Goal: Task Accomplishment & Management: Manage account settings

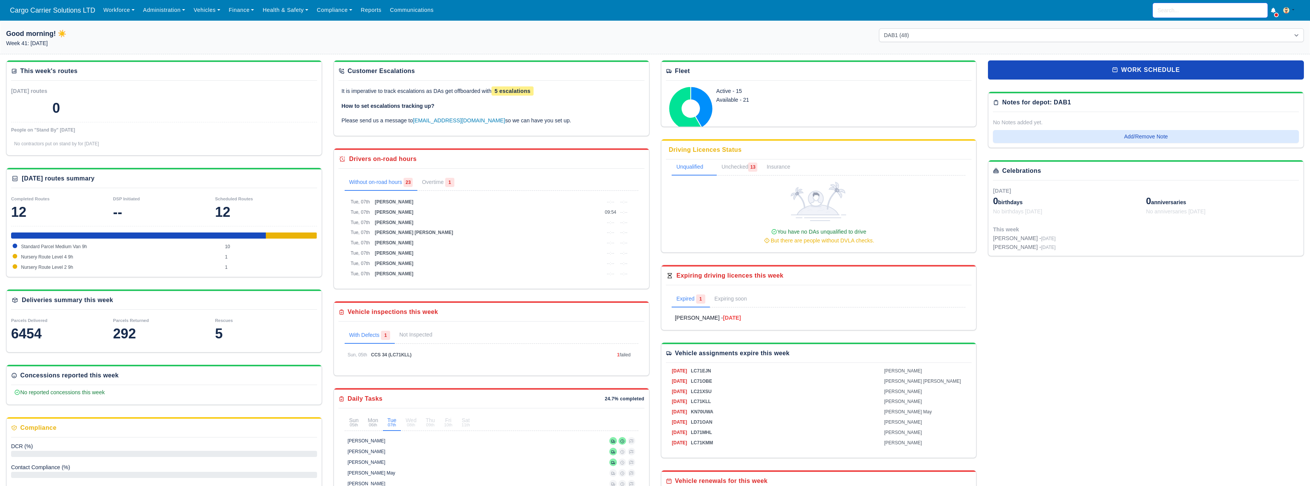
click at [1182, 8] on input "search" at bounding box center [1210, 10] width 115 height 15
click at [1186, 28] on strong "Zavada" at bounding box center [1191, 27] width 42 height 6
type input "Vitalii Zavada"
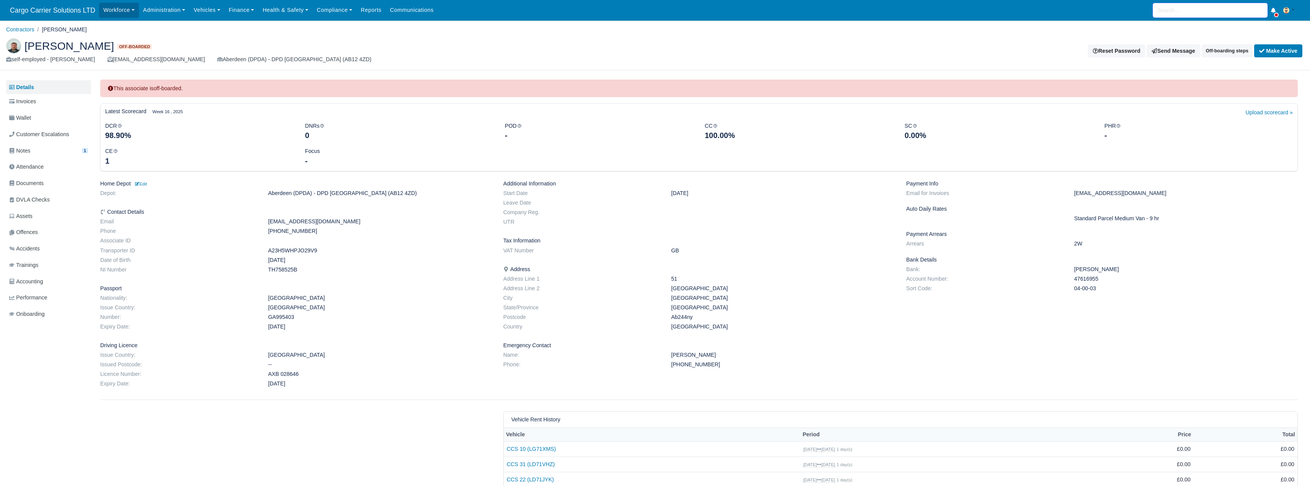
click at [1195, 10] on input "search" at bounding box center [1210, 10] width 115 height 15
type input "h"
click at [105, 10] on link "Workforce" at bounding box center [119, 10] width 40 height 15
click at [121, 32] on link "Manpower" at bounding box center [134, 27] width 62 height 16
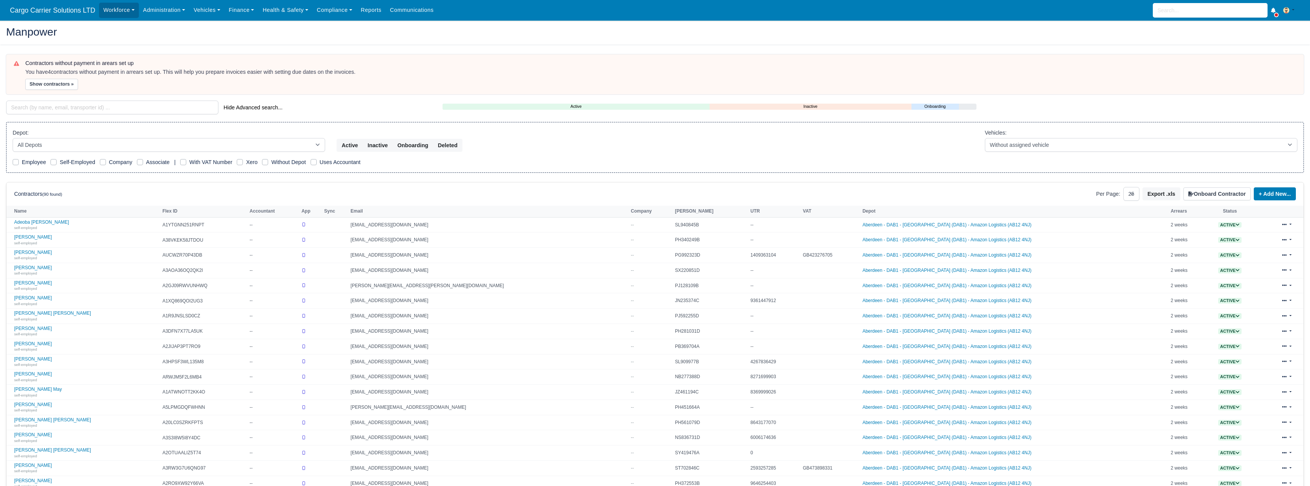
select select "25"
click at [59, 106] on input "search" at bounding box center [112, 108] width 212 height 14
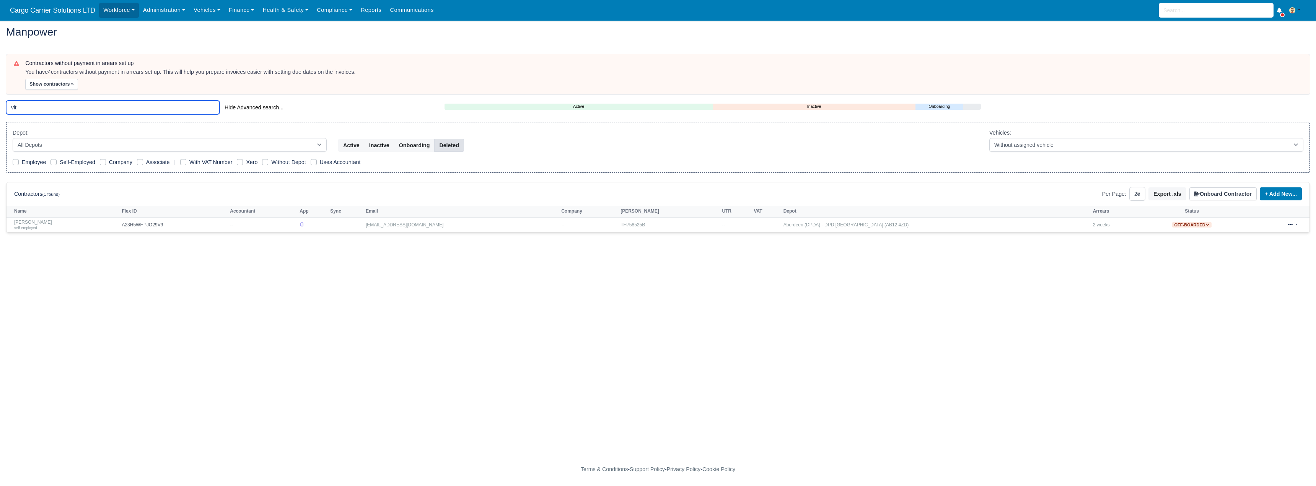
type input "vit"
click at [443, 144] on button "Deleted" at bounding box center [448, 145] width 29 height 13
click at [1296, 224] on link at bounding box center [1293, 225] width 18 height 11
click at [1258, 280] on div "Restore" at bounding box center [1283, 276] width 68 height 11
click at [459, 145] on button "Deleted" at bounding box center [448, 145] width 29 height 13
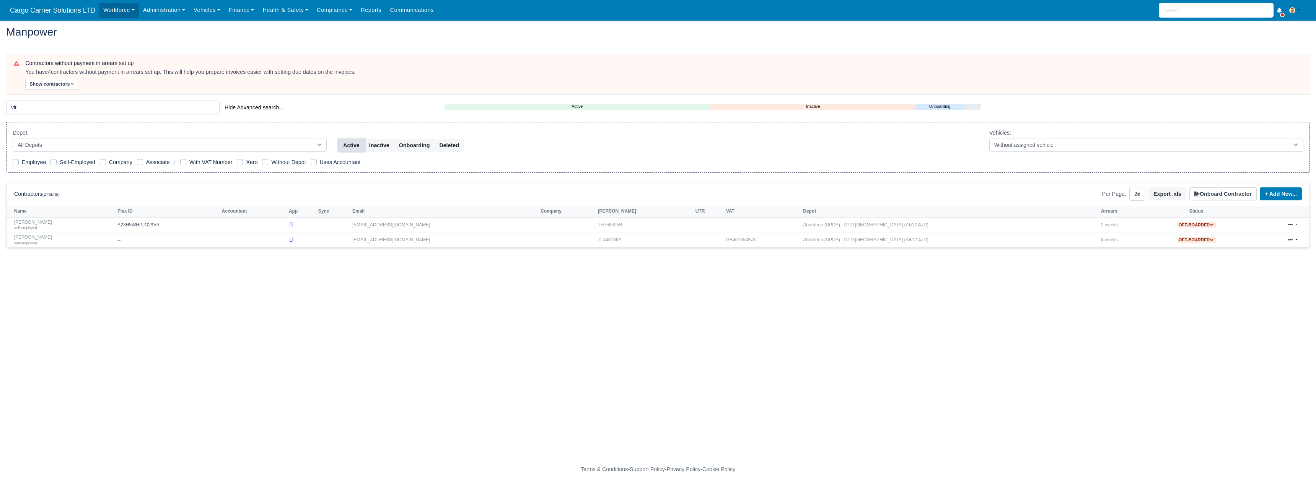
click at [344, 145] on button "Active" at bounding box center [351, 145] width 26 height 13
click at [61, 111] on input "vit" at bounding box center [112, 108] width 213 height 14
click at [368, 139] on button "Inactive" at bounding box center [379, 145] width 30 height 13
click at [45, 240] on div "self-employed" at bounding box center [63, 242] width 99 height 5
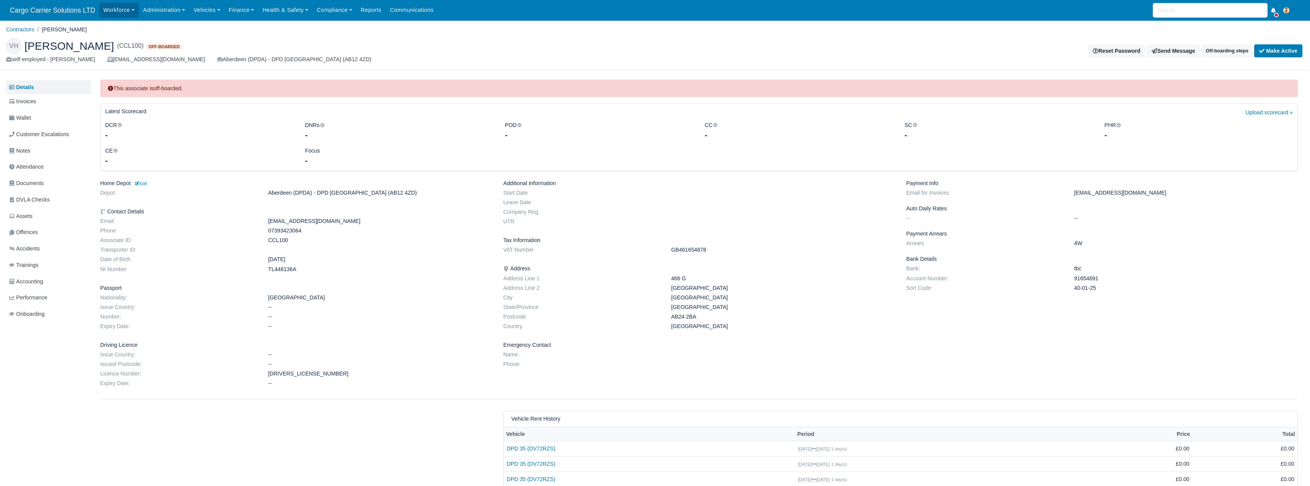
drag, startPoint x: 113, startPoint y: 47, endPoint x: 26, endPoint y: 48, distance: 86.9
click at [26, 48] on h2 "VH Vitaliy Hykavchuk (CCL100) Off-boarded" at bounding box center [328, 45] width 644 height 15
copy span "Vitaliy Hykavchuk"
drag, startPoint x: 305, startPoint y: 229, endPoint x: 266, endPoint y: 229, distance: 39.0
click at [266, 229] on dd "07393423064" at bounding box center [379, 231] width 235 height 7
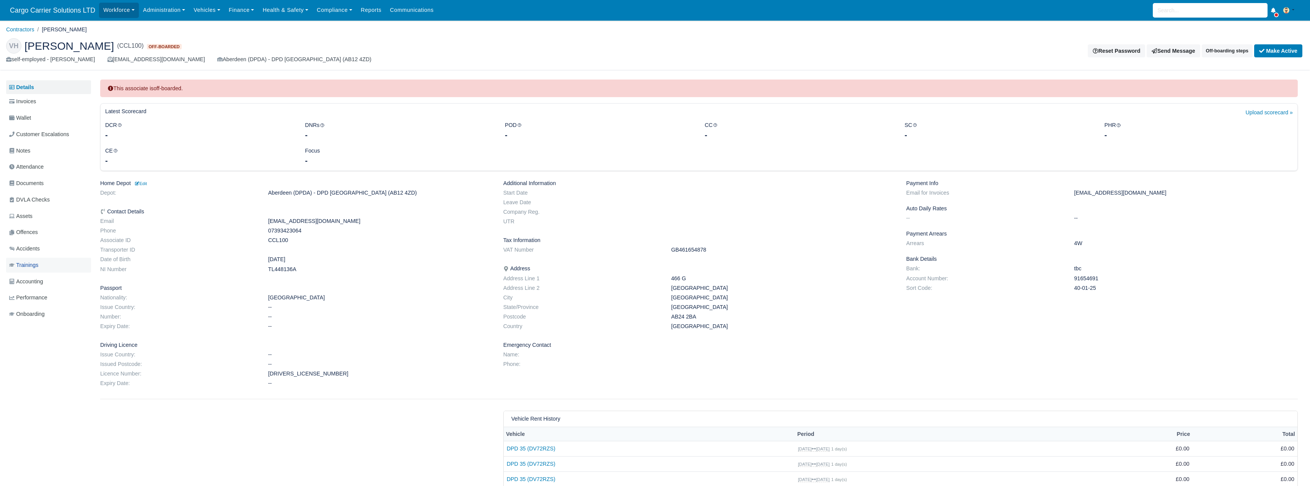
copy dd "07393423064"
drag, startPoint x: 311, startPoint y: 223, endPoint x: 261, endPoint y: 223, distance: 50.5
click at [261, 223] on dl "Email chuk_vit@ukr.net Phone 07393423064 Associate ID CCL100 Transporter ID Dat…" at bounding box center [296, 246] width 403 height 57
copy dl "[EMAIL_ADDRESS][DOMAIN_NAME]"
click at [278, 243] on dd "CCL100" at bounding box center [379, 240] width 235 height 7
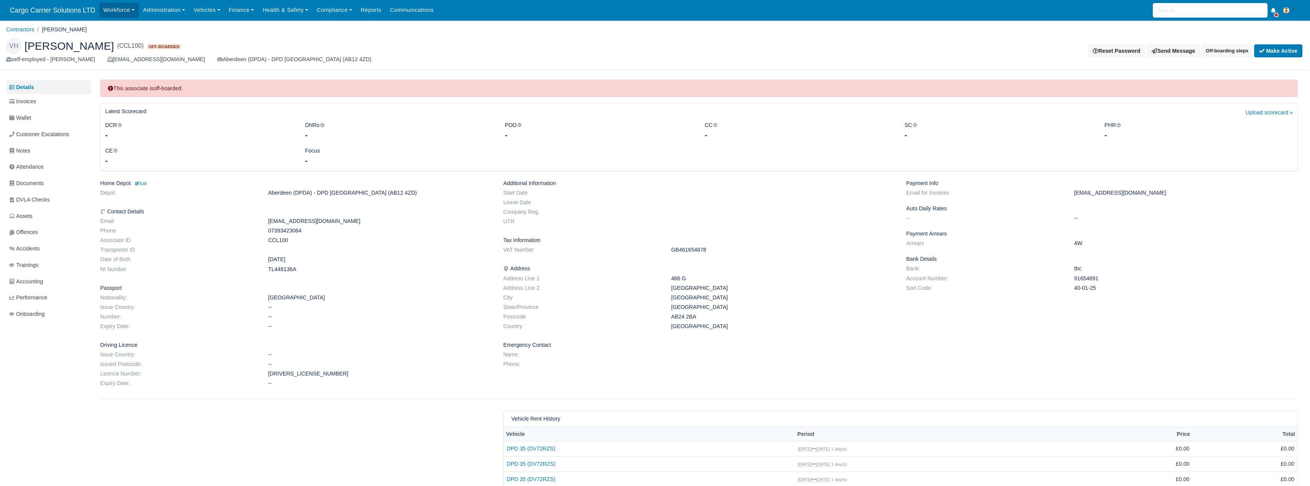
click at [278, 243] on dd "CCL100" at bounding box center [379, 240] width 235 height 7
copy dd "CCL100"
click at [783, 354] on dd at bounding box center [783, 355] width 235 height 7
click at [275, 268] on dd "TL448136A" at bounding box center [379, 269] width 235 height 7
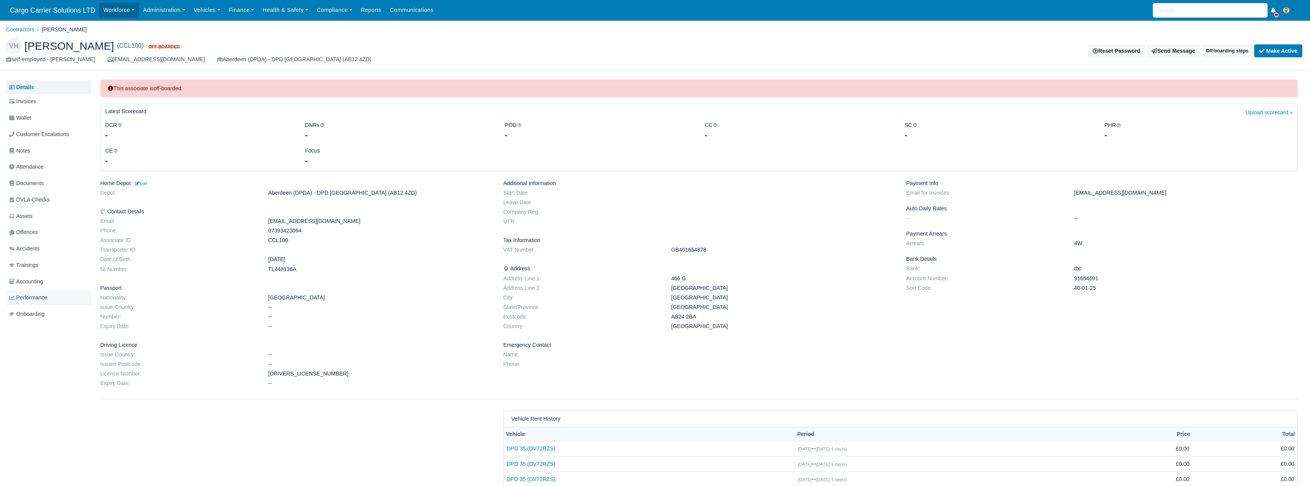
copy dd "TL448136A"
click at [288, 375] on dd "HYKAV803304V99BN" at bounding box center [379, 374] width 235 height 7
copy dd "HYKAV803304V99BN"
click at [41, 179] on span "Documents" at bounding box center [26, 183] width 34 height 9
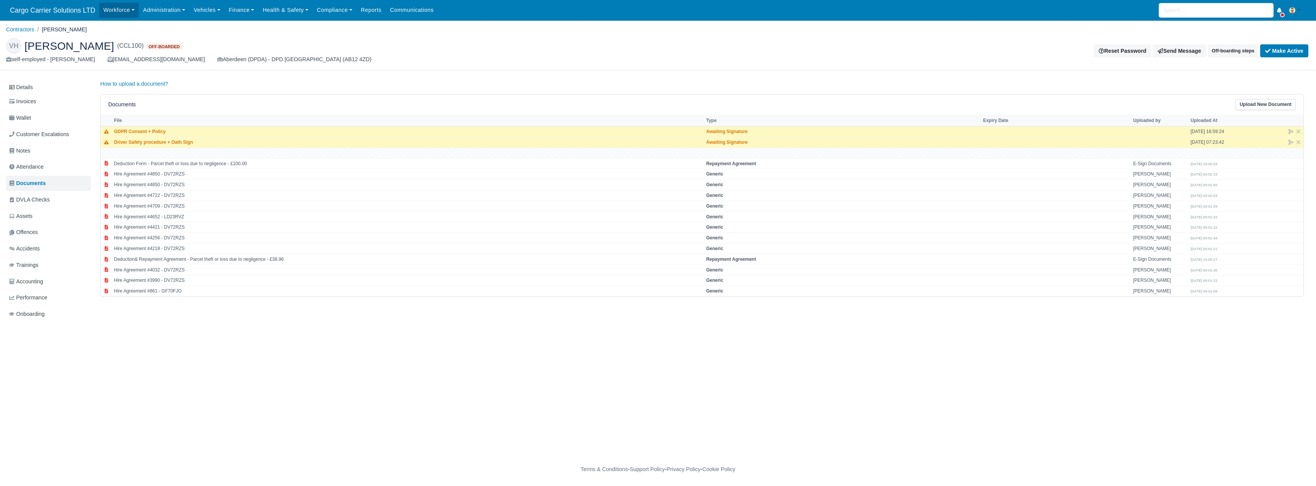
click at [858, 400] on main "Contractors [PERSON_NAME] VH [PERSON_NAME] (CCL100) Off-boarded self-employed -…" at bounding box center [658, 241] width 1316 height 423
click at [37, 89] on link "Details" at bounding box center [48, 87] width 85 height 14
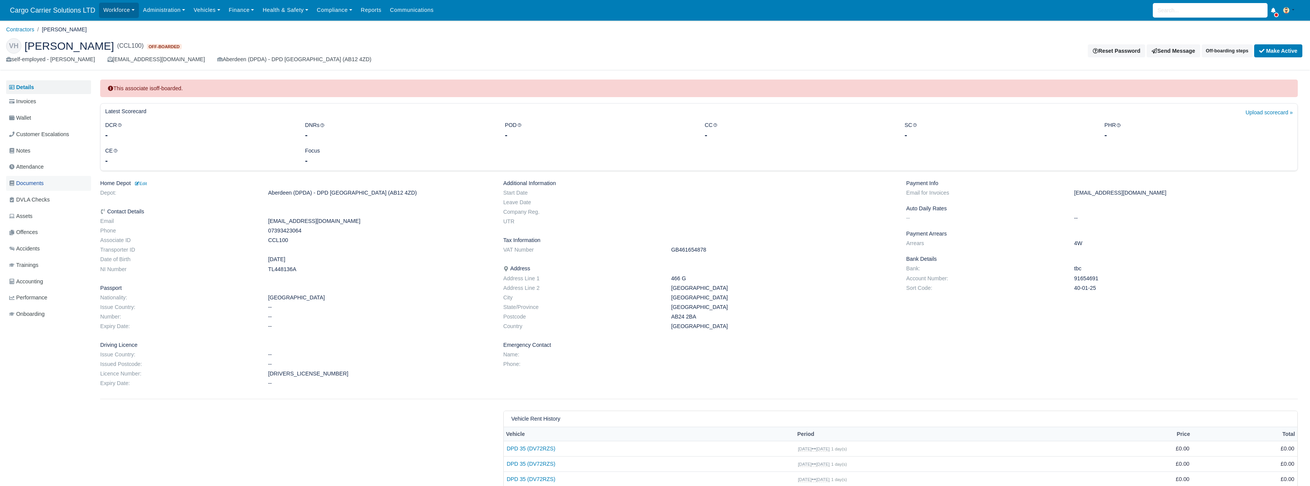
click at [42, 185] on span "Documents" at bounding box center [26, 183] width 34 height 9
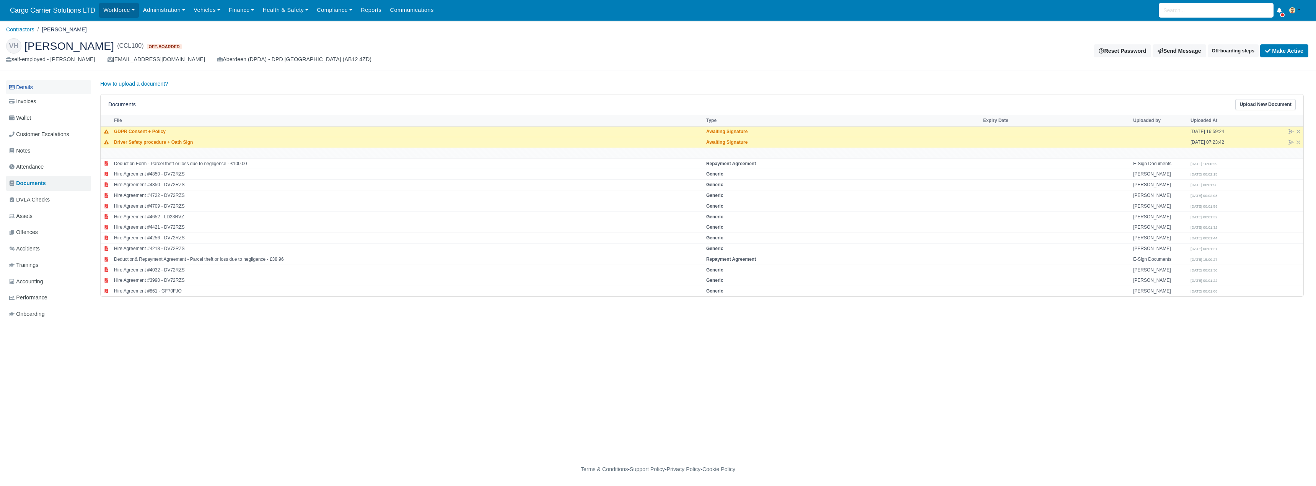
click at [19, 92] on link "Details" at bounding box center [48, 87] width 85 height 14
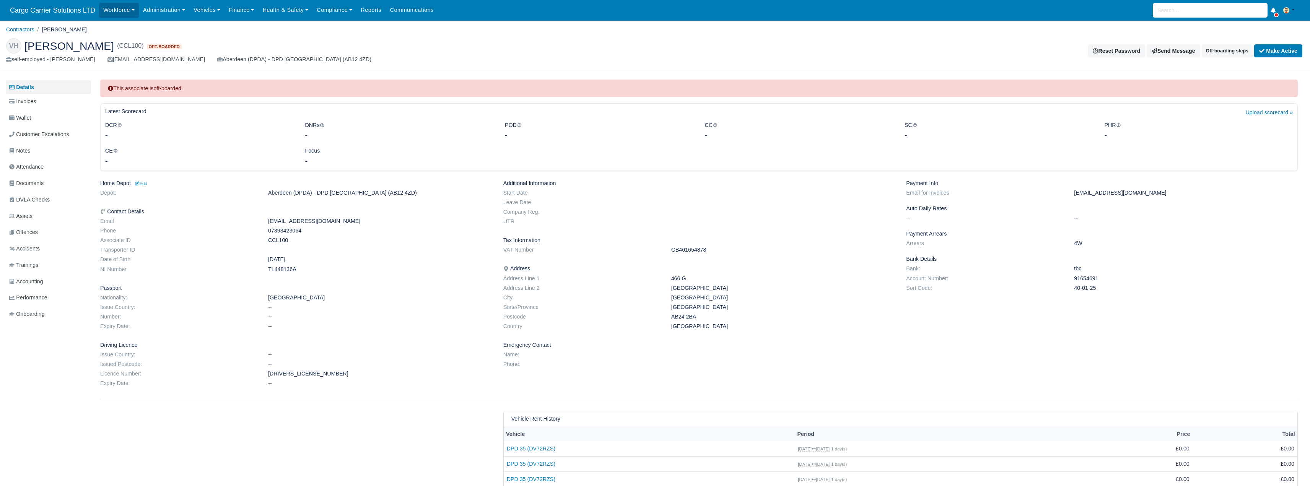
drag, startPoint x: 688, startPoint y: 278, endPoint x: 672, endPoint y: 277, distance: 16.1
click at [672, 277] on dd "466 G" at bounding box center [783, 278] width 235 height 7
drag, startPoint x: 699, startPoint y: 315, endPoint x: 667, endPoint y: 316, distance: 32.2
click at [667, 316] on dd "AB24 2BA" at bounding box center [783, 317] width 235 height 7
copy dd "AB24 2BA"
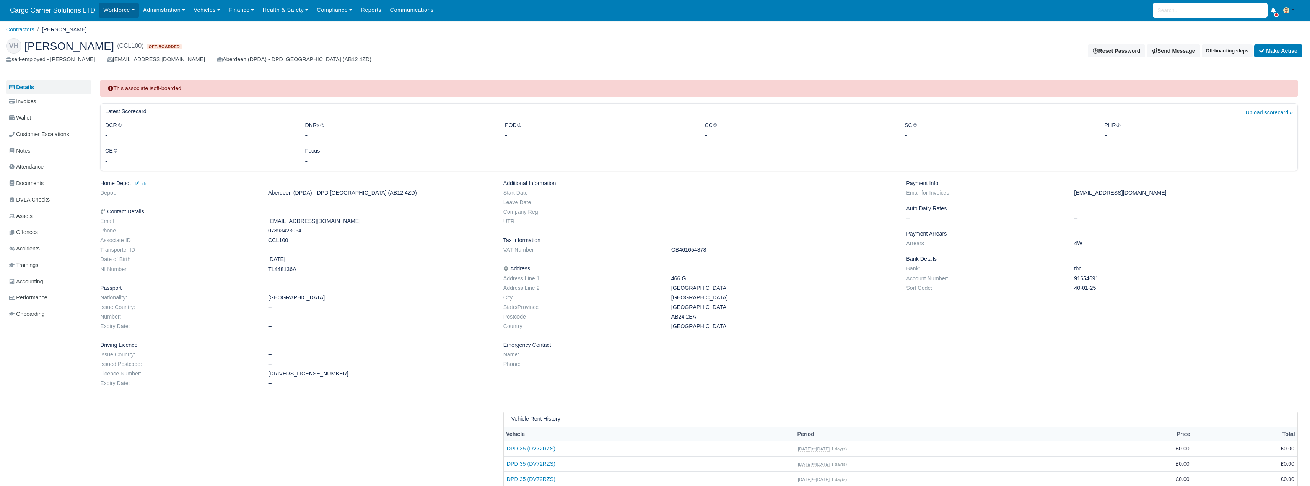
click at [1013, 344] on div "Payment Info Email for Invoices chuk_vit@ukr.net Auto Daily Rates -- -- Payment…" at bounding box center [1102, 285] width 403 height 210
click at [685, 277] on dd "466 G" at bounding box center [783, 278] width 235 height 7
drag, startPoint x: 688, startPoint y: 277, endPoint x: 672, endPoint y: 279, distance: 15.8
click at [672, 279] on dd "466 G" at bounding box center [783, 278] width 235 height 7
copy dd "466 G"
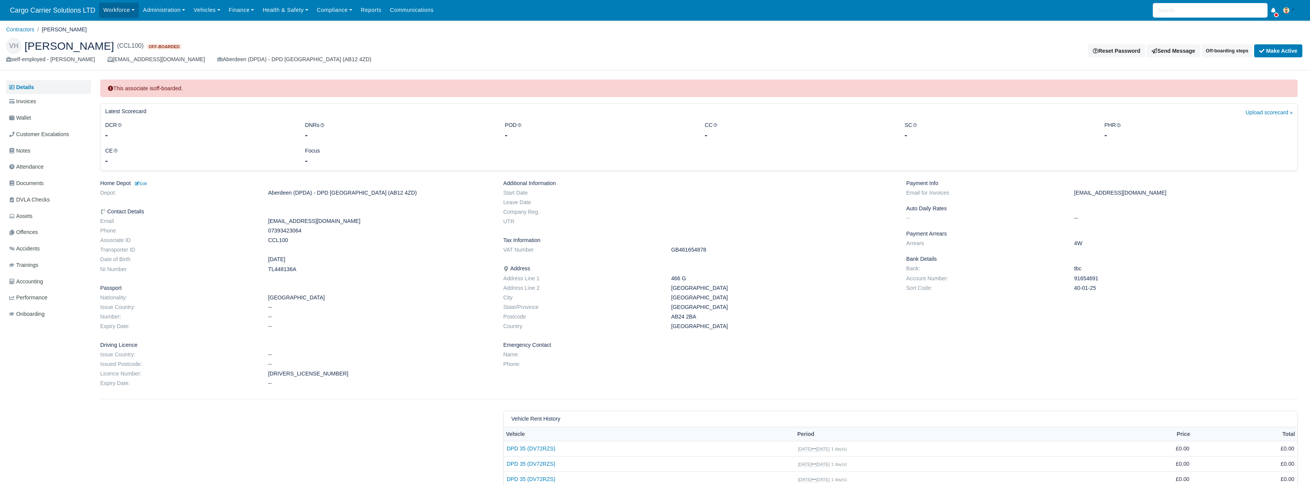
click at [694, 285] on dd "Aberdeen" at bounding box center [783, 288] width 235 height 7
click at [687, 291] on dd "Aberdeen" at bounding box center [783, 288] width 235 height 7
copy dd "Aberdeen"
click at [681, 319] on dd "AB24 2BA" at bounding box center [783, 317] width 235 height 7
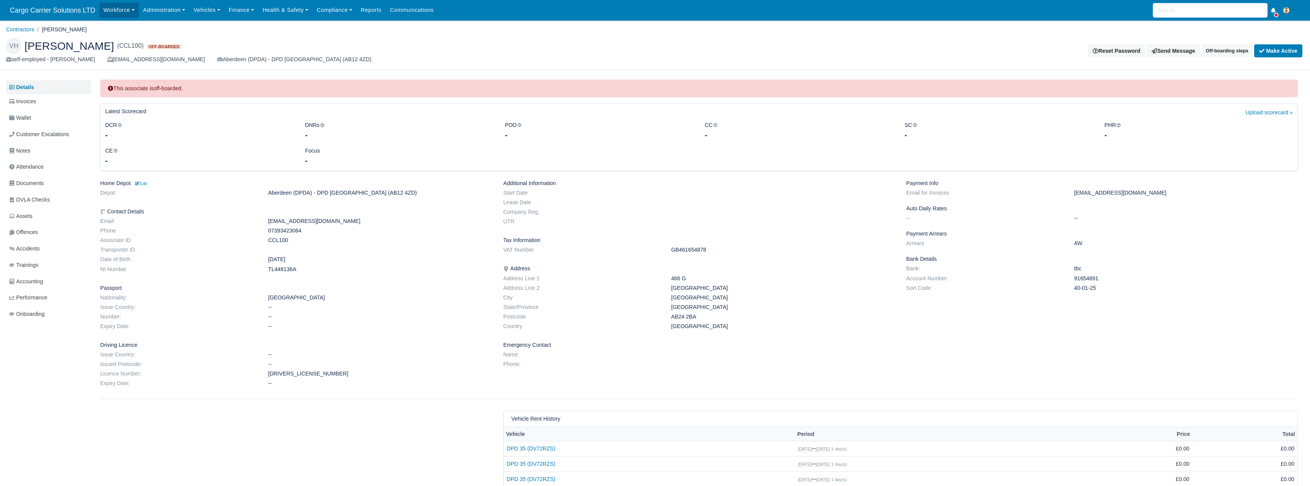
click at [681, 319] on dd "AB24 2BA" at bounding box center [783, 317] width 235 height 7
copy dl "AB24 2BA"
click at [287, 375] on dd "HYKAV803304V99BN" at bounding box center [379, 374] width 235 height 7
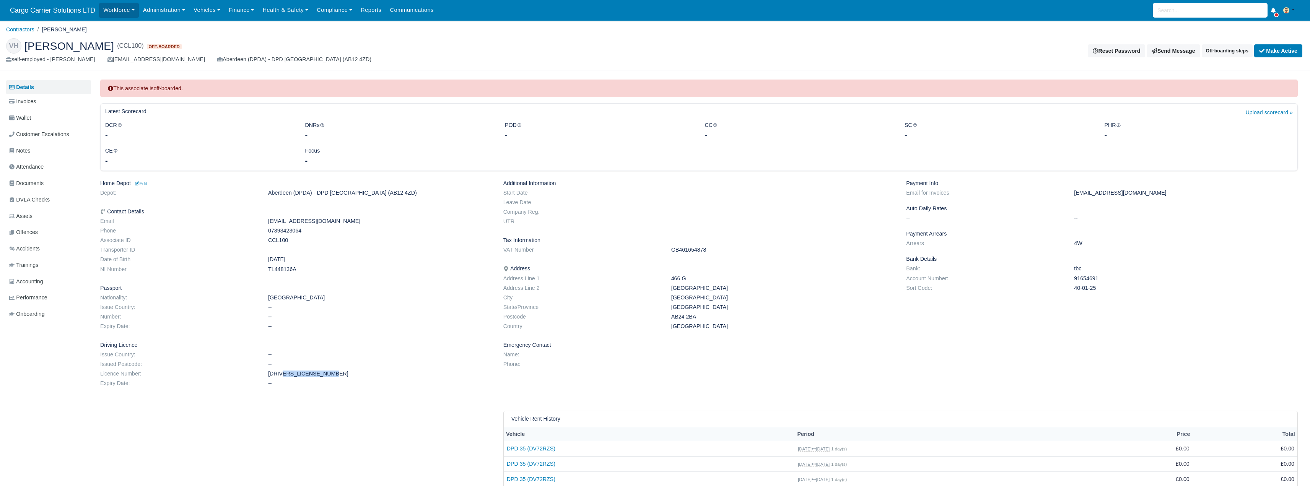
copy dd "HYKAV803304V99BN"
click at [29, 184] on span "Documents" at bounding box center [26, 183] width 34 height 9
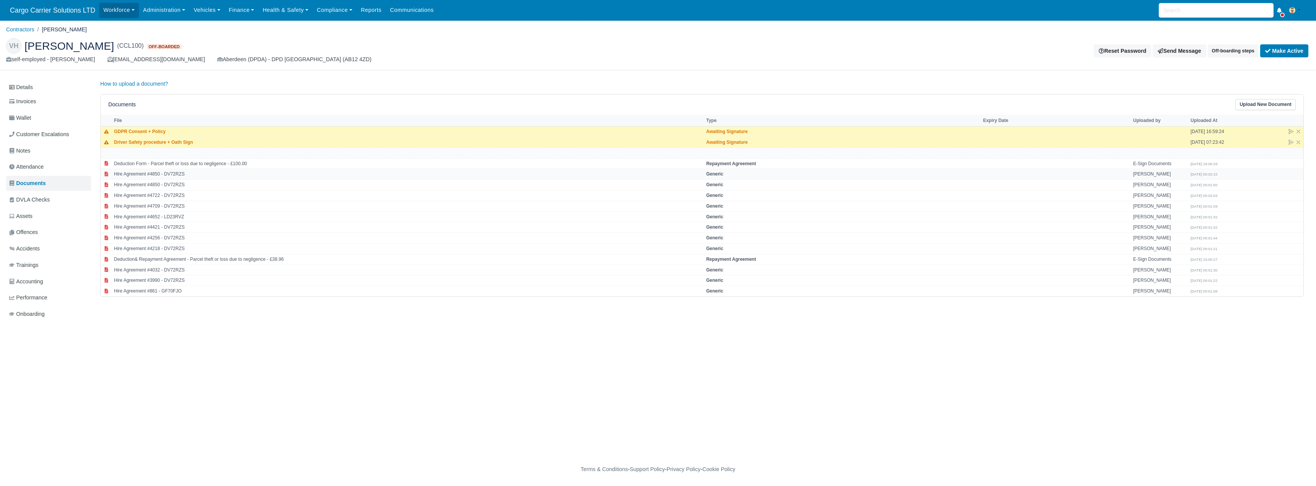
click at [145, 172] on td "Hire Agreement #4850 - DV72RZS" at bounding box center [408, 174] width 592 height 11
select select "generic"
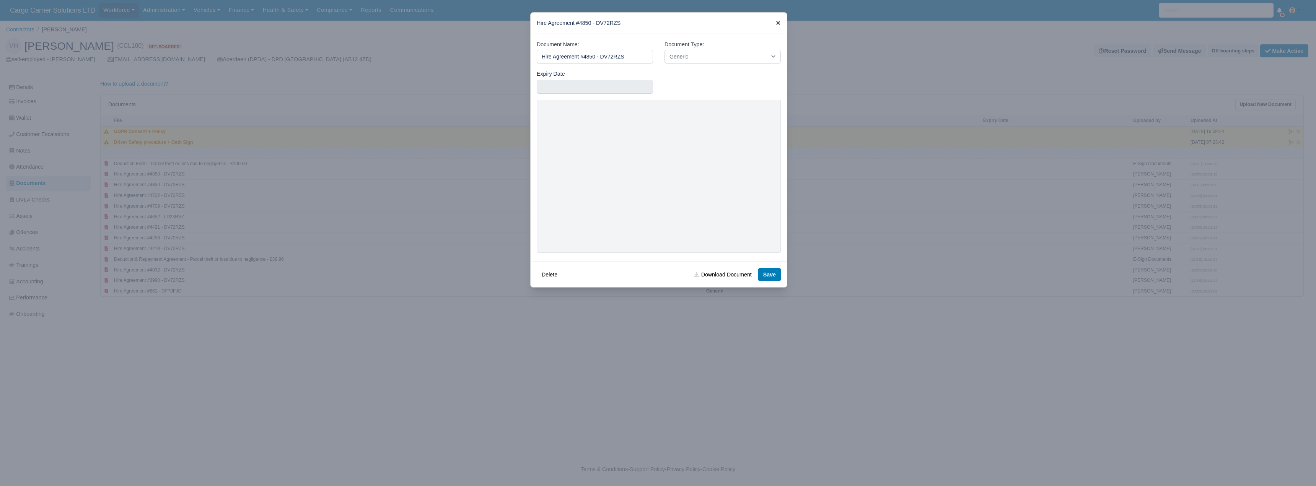
click at [777, 21] on icon at bounding box center [778, 22] width 5 height 5
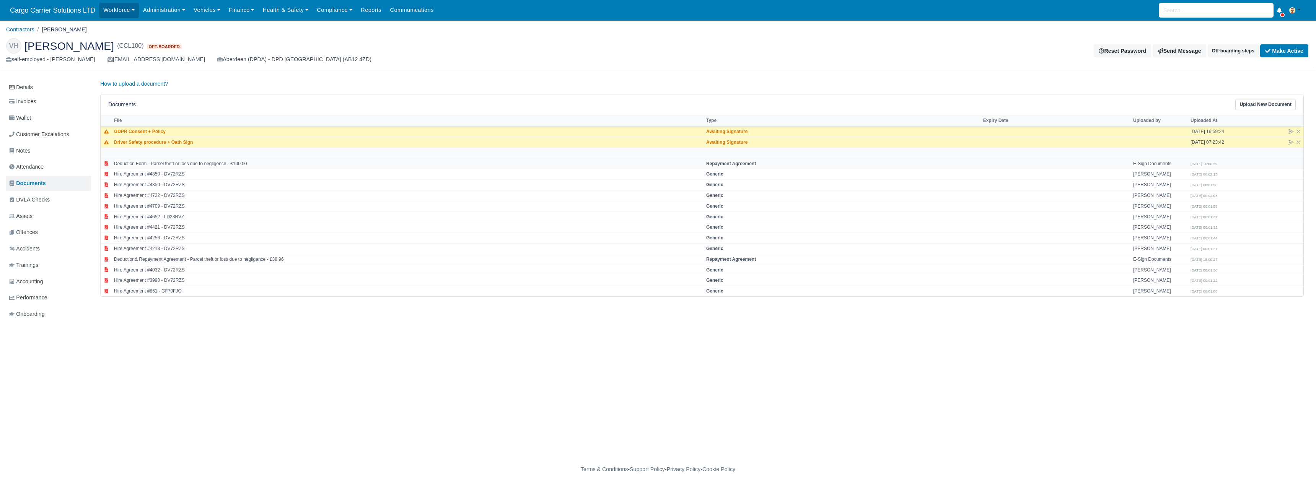
click at [133, 165] on td "Deduction Form - Parcel theft or loss due to negligence - £100.00" at bounding box center [408, 163] width 592 height 11
select select "repayment-agreement"
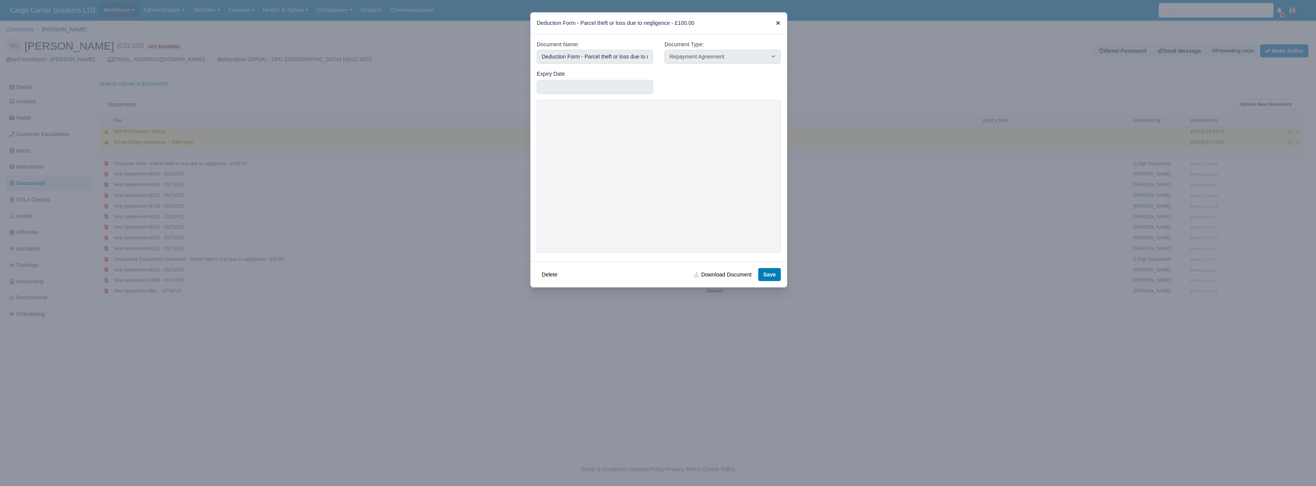
click at [778, 23] on icon at bounding box center [778, 23] width 4 height 4
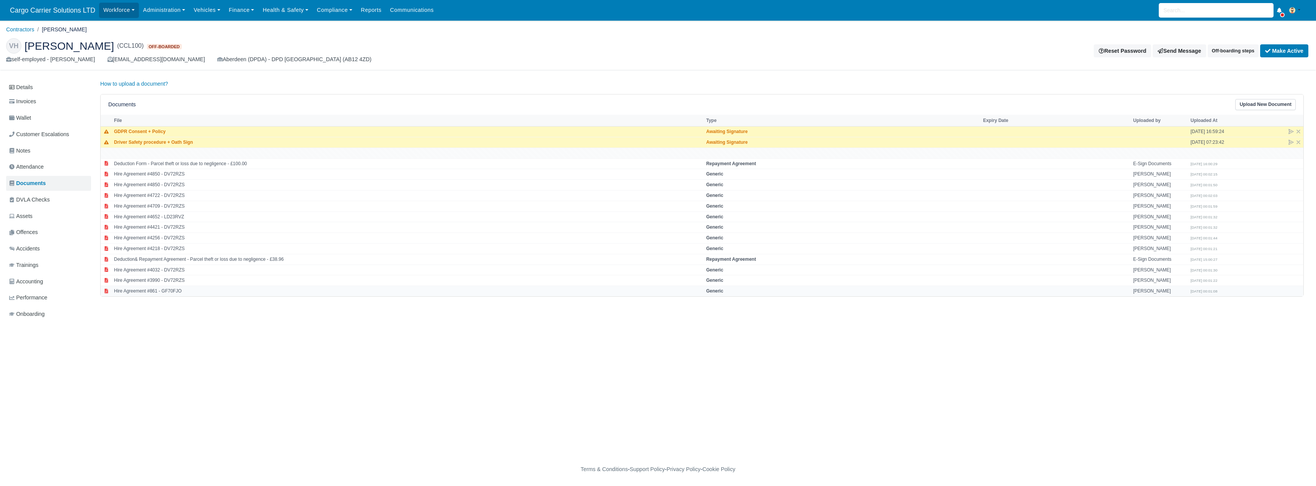
click at [168, 292] on td "Hire Agreement #861 - GF70FJO" at bounding box center [408, 291] width 592 height 10
select select "generic"
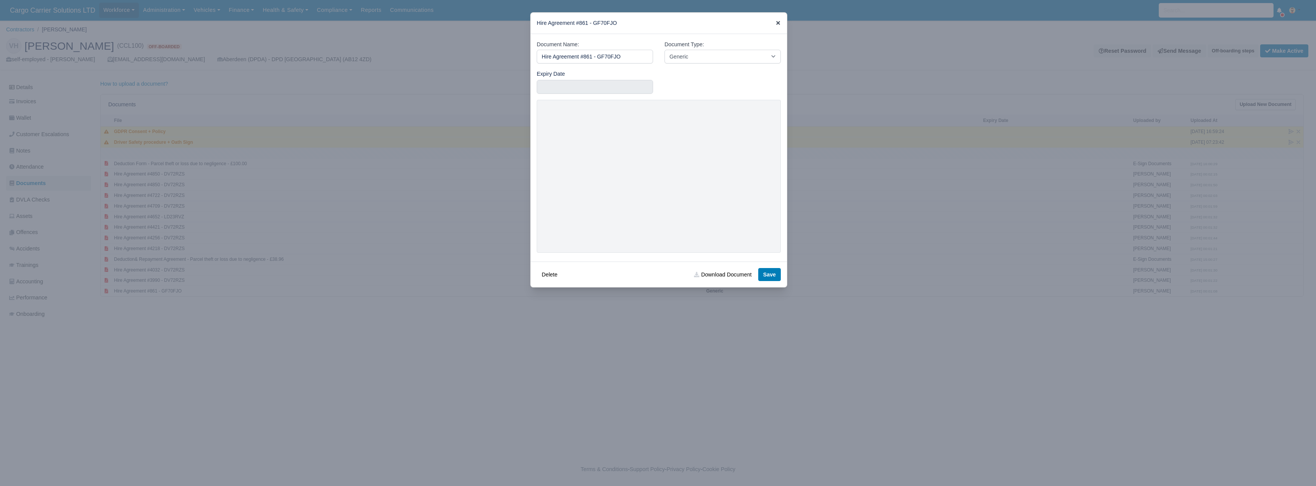
click at [779, 23] on icon at bounding box center [778, 23] width 4 height 4
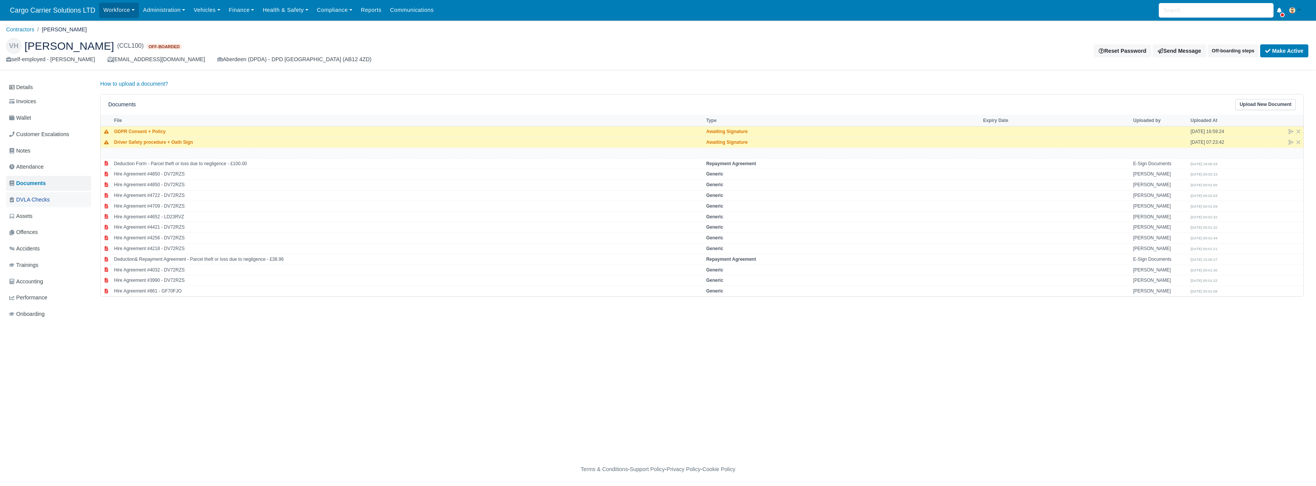
click at [48, 199] on span "DVLA Checks" at bounding box center [29, 200] width 41 height 9
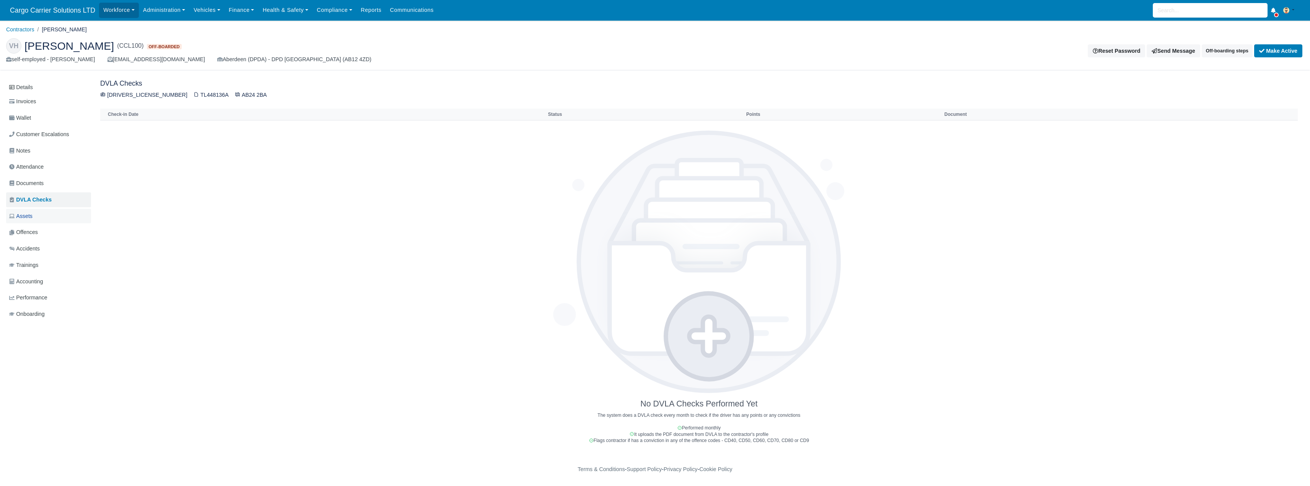
click at [27, 215] on span "Assets" at bounding box center [20, 216] width 23 height 9
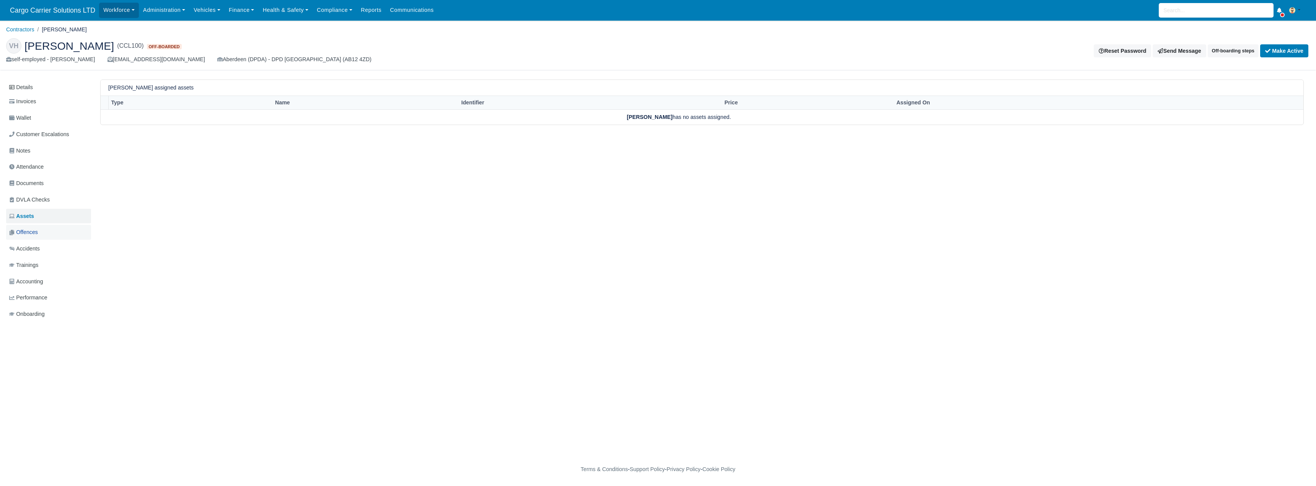
click at [27, 231] on span "Offences" at bounding box center [23, 232] width 29 height 9
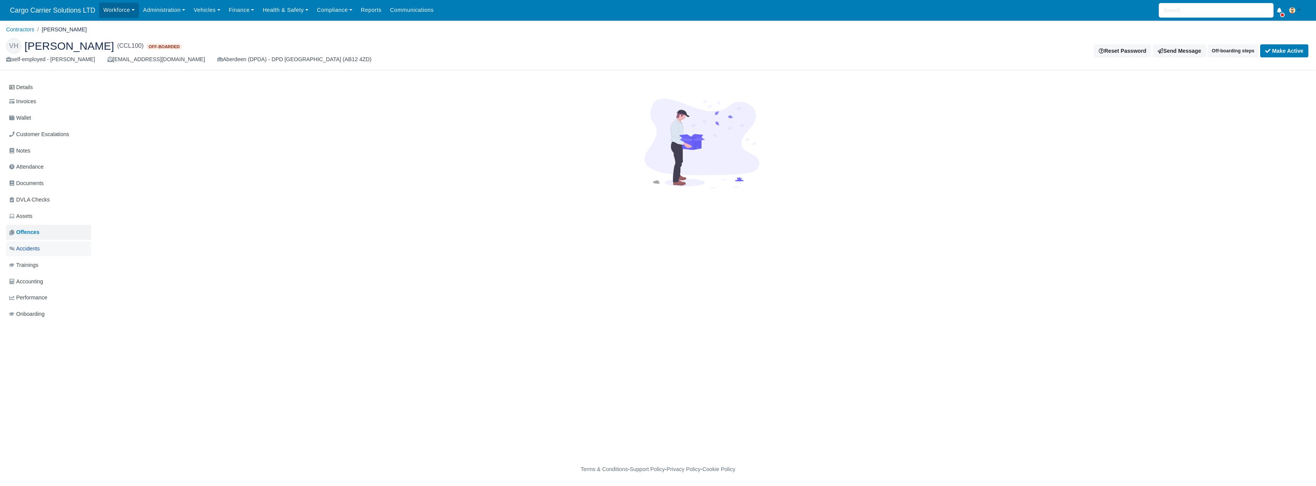
click at [26, 244] on span "Accidents" at bounding box center [24, 248] width 31 height 9
click at [23, 263] on span "Trainings" at bounding box center [23, 265] width 29 height 9
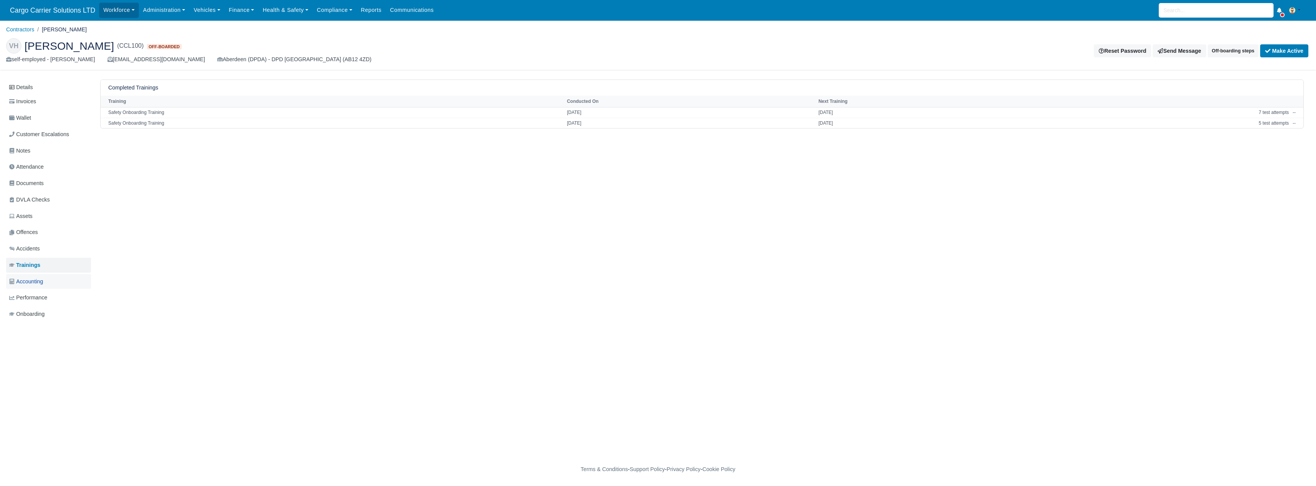
click at [22, 274] on link "Accounting" at bounding box center [48, 281] width 85 height 15
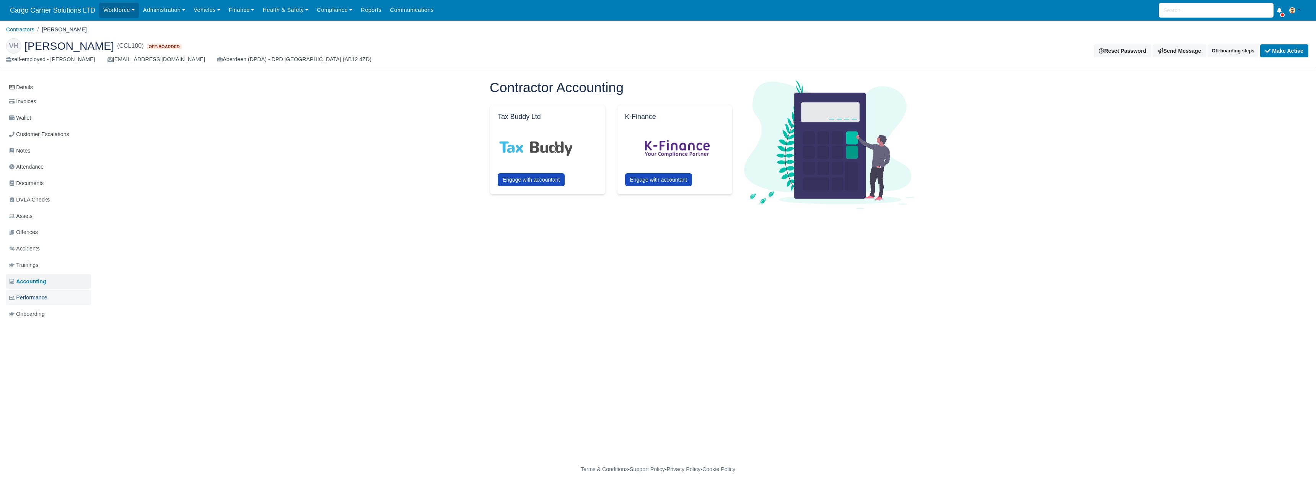
click at [26, 298] on span "Performance" at bounding box center [28, 297] width 38 height 9
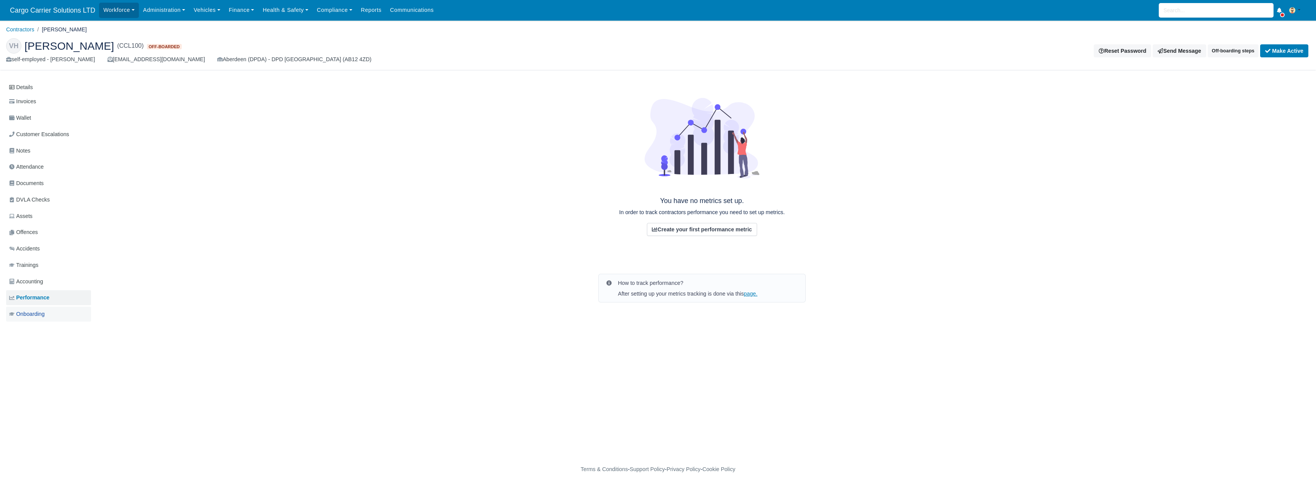
click at [37, 313] on span "Onboarding" at bounding box center [27, 314] width 36 height 9
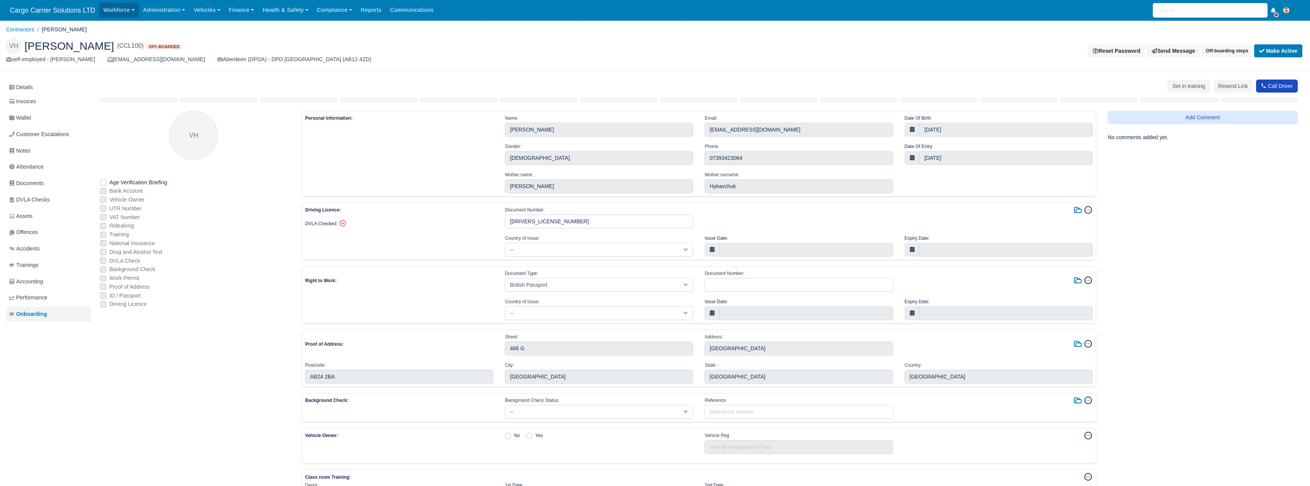
select select "british-passport"
drag, startPoint x: 580, startPoint y: 221, endPoint x: 434, endPoint y: 220, distance: 146.2
click at [434, 220] on div "Driving Licence: DVLA Checked: Document Number: HYKAV803304V99BN Approve Upload…" at bounding box center [699, 217] width 799 height 22
click at [349, 379] on input "AB24 2BA" at bounding box center [399, 377] width 188 height 14
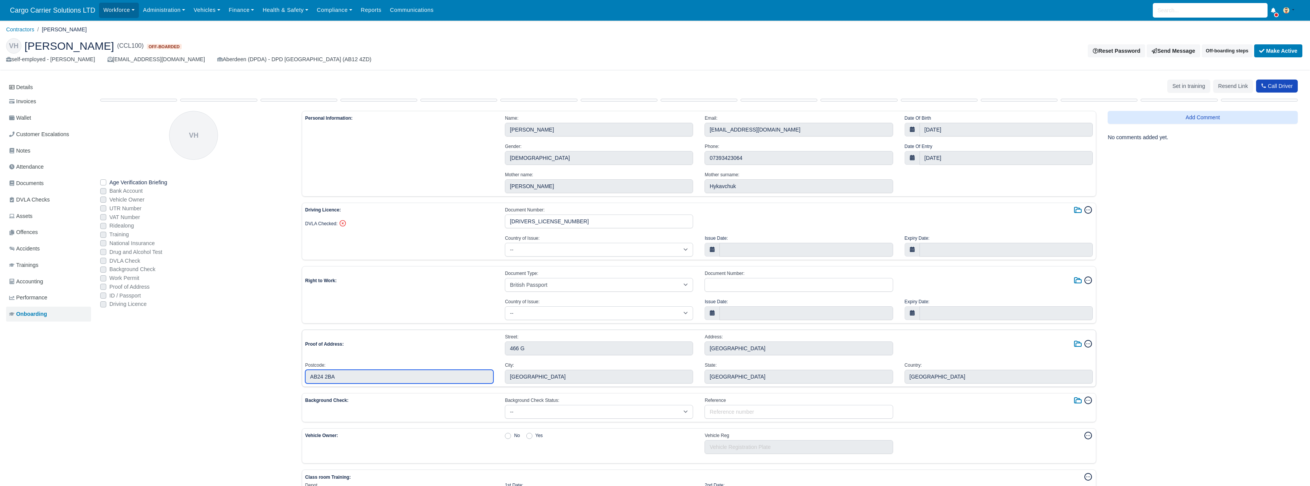
click at [349, 379] on input "AB24 2BA" at bounding box center [399, 377] width 188 height 14
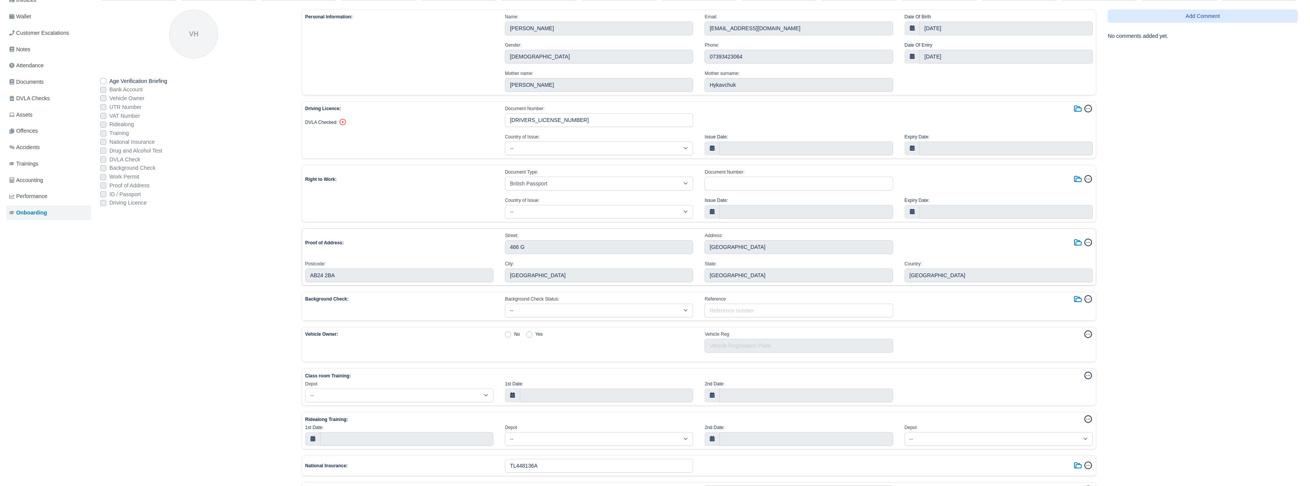
scroll to position [127, 0]
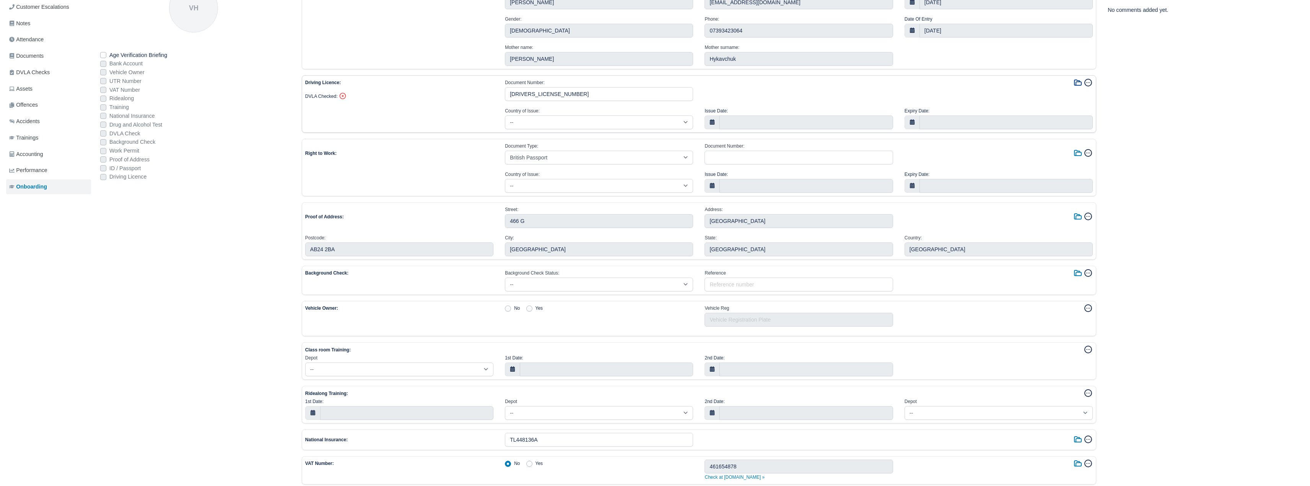
click at [1075, 80] on icon at bounding box center [1078, 82] width 7 height 5
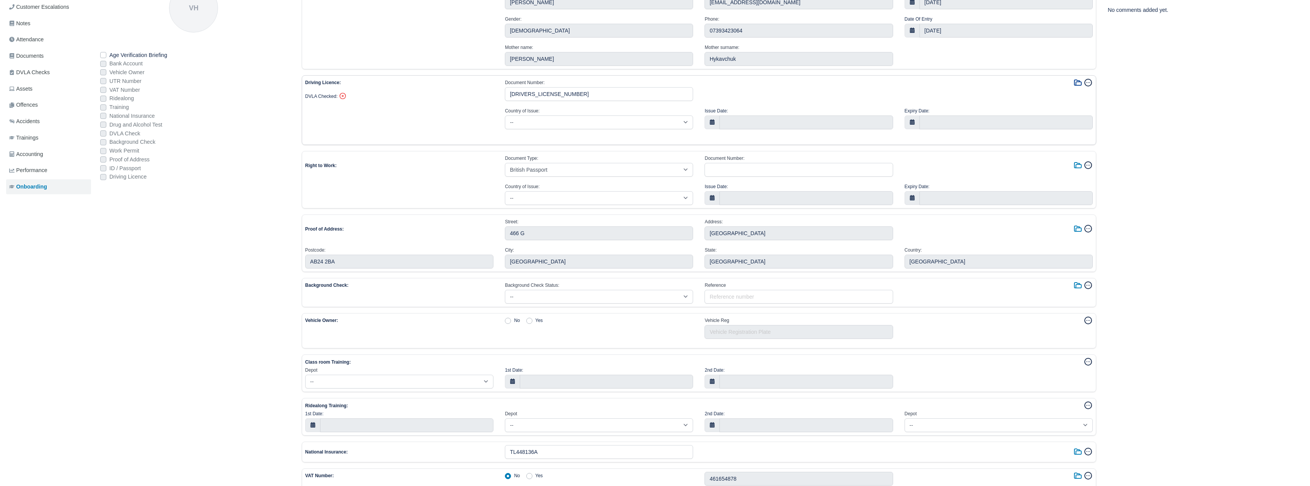
click at [1075, 80] on icon at bounding box center [1078, 82] width 7 height 5
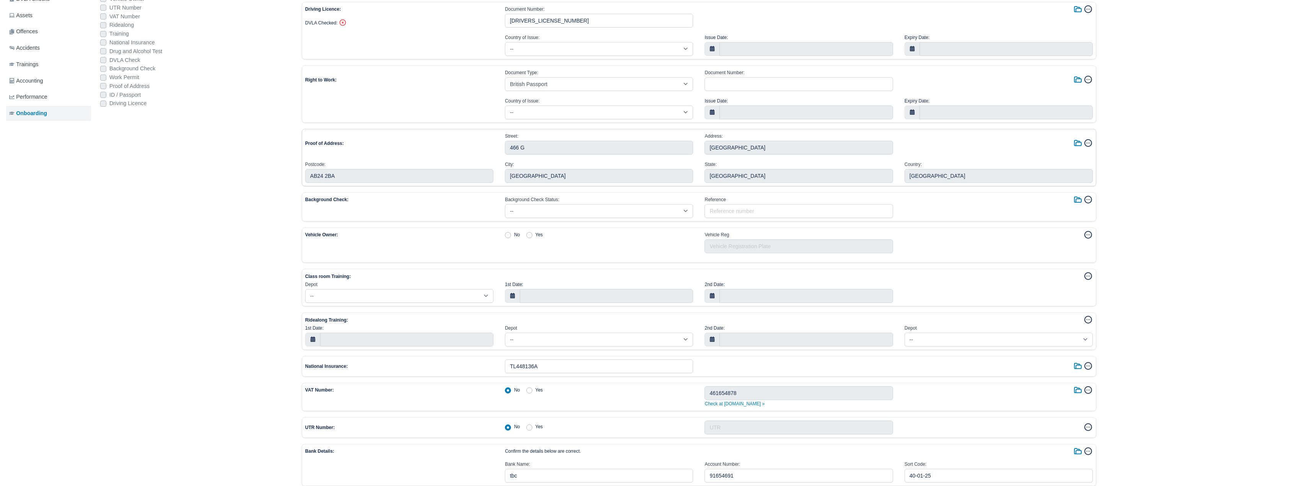
scroll to position [235, 0]
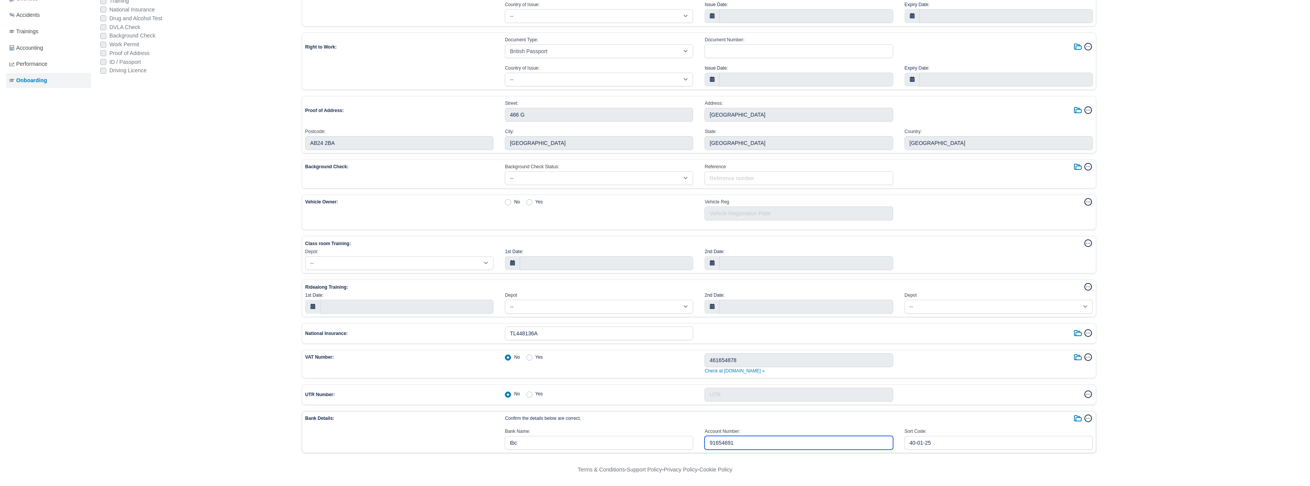
click at [720, 441] on input "91654691" at bounding box center [799, 443] width 188 height 14
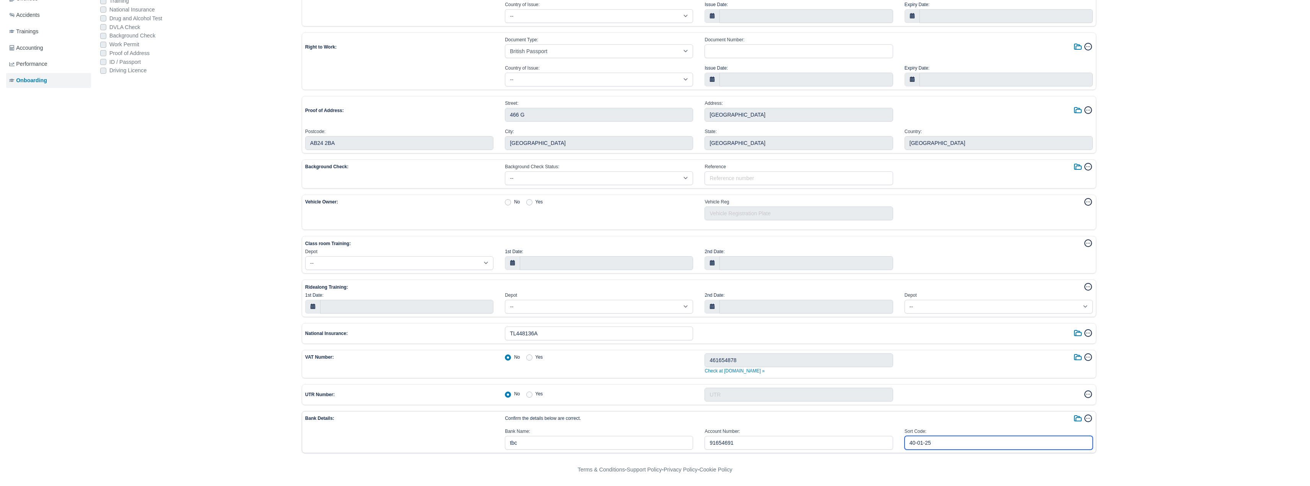
click at [925, 444] on input "40-01-25" at bounding box center [999, 443] width 188 height 14
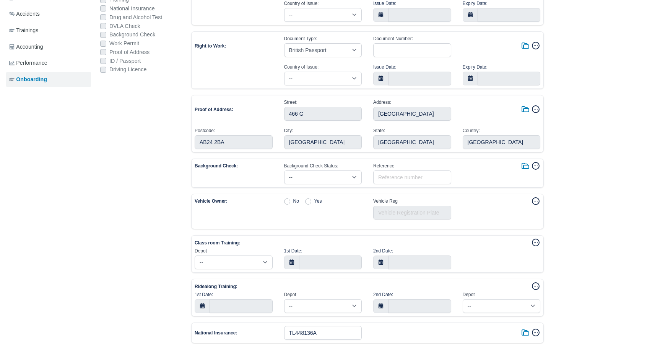
scroll to position [0, 0]
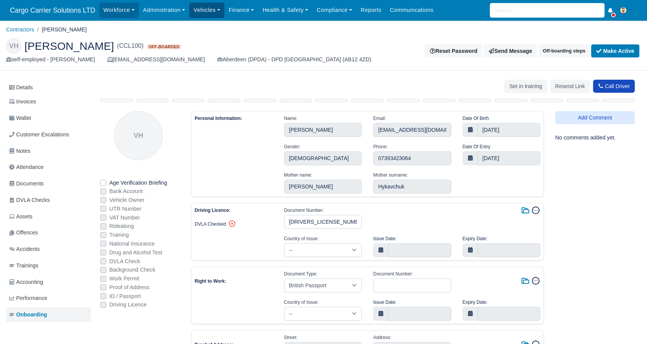
click at [208, 7] on link "Vehicles" at bounding box center [206, 10] width 35 height 15
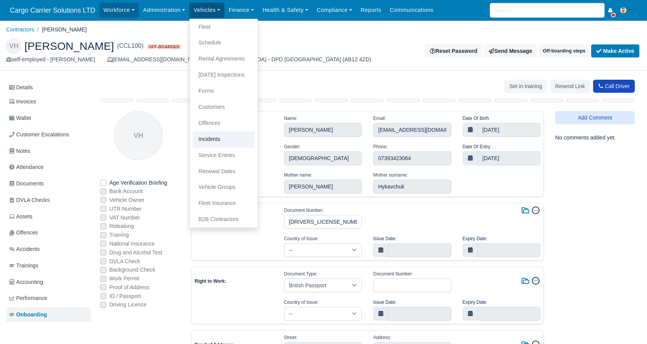
click at [212, 139] on link "Incidents" at bounding box center [224, 139] width 62 height 16
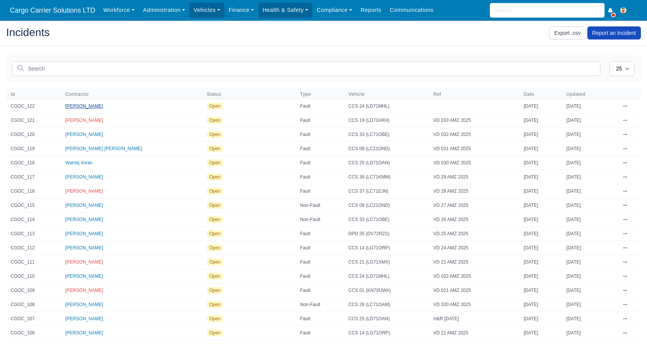
click at [77, 108] on span "[PERSON_NAME]" at bounding box center [84, 105] width 38 height 5
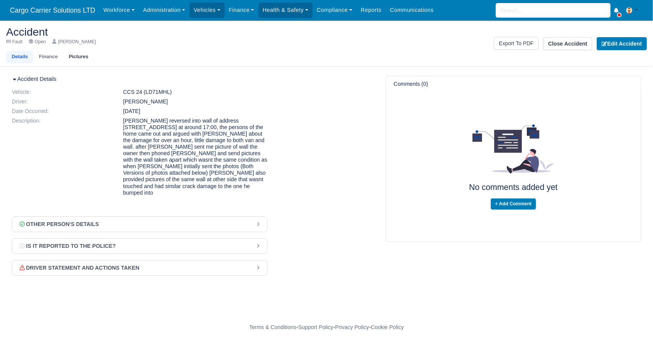
click at [75, 55] on link "Pictures" at bounding box center [78, 57] width 31 height 12
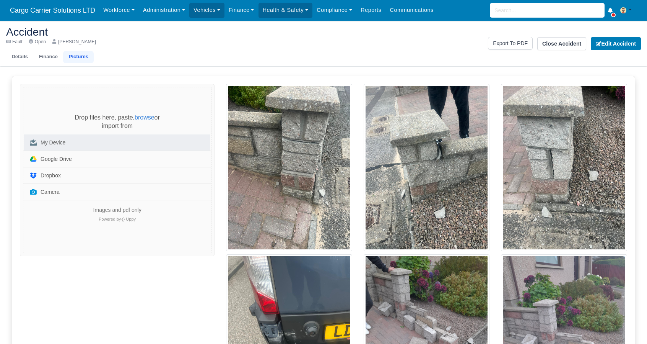
click at [57, 140] on div "My Device" at bounding box center [53, 142] width 25 height 5
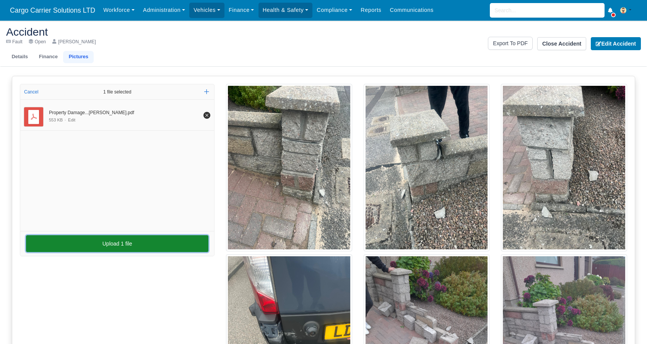
click at [127, 245] on button "Upload 1 file" at bounding box center [117, 243] width 183 height 17
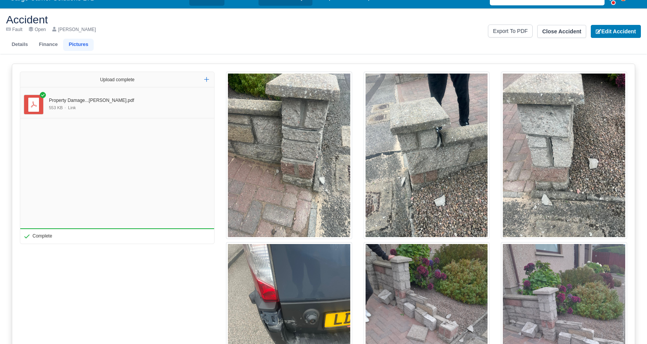
scroll to position [33, 0]
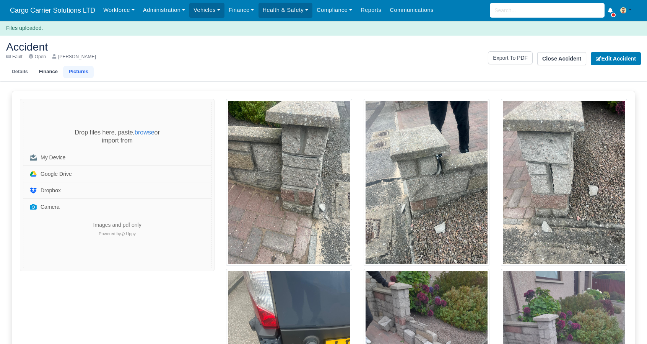
click at [43, 69] on link "Finance" at bounding box center [48, 72] width 30 height 12
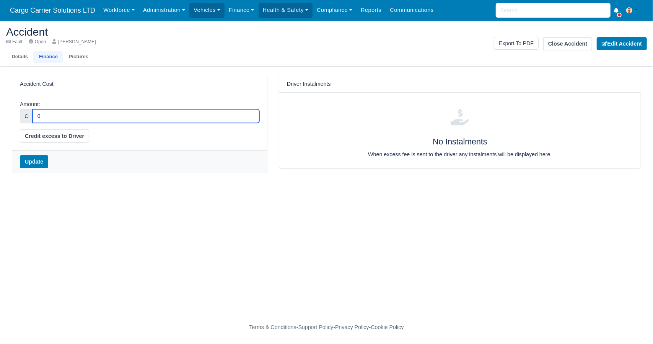
drag, startPoint x: 49, startPoint y: 117, endPoint x: 36, endPoint y: 114, distance: 13.6
click at [36, 114] on input "0" at bounding box center [146, 116] width 227 height 14
type input "75.00"
click at [47, 134] on button "Credit excess to Driver" at bounding box center [54, 135] width 69 height 13
select select "excess_liability"
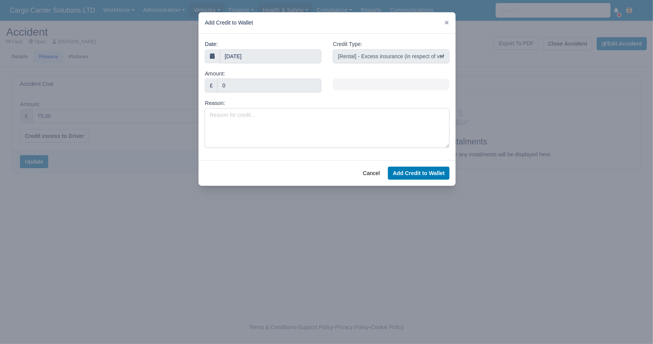
click at [200, 83] on div "Amount: £ 0" at bounding box center [263, 83] width 128 height 29
click at [446, 22] on icon at bounding box center [447, 23] width 4 height 4
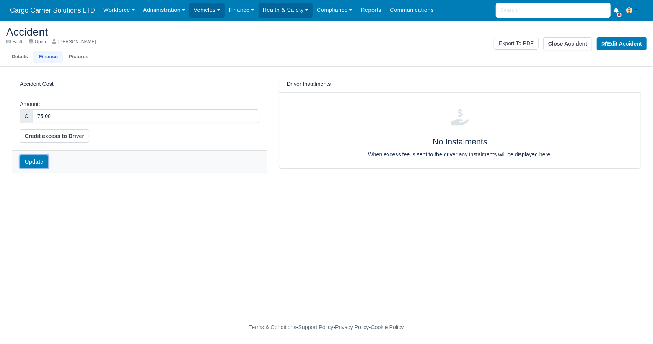
click at [34, 161] on button "Update" at bounding box center [34, 161] width 28 height 13
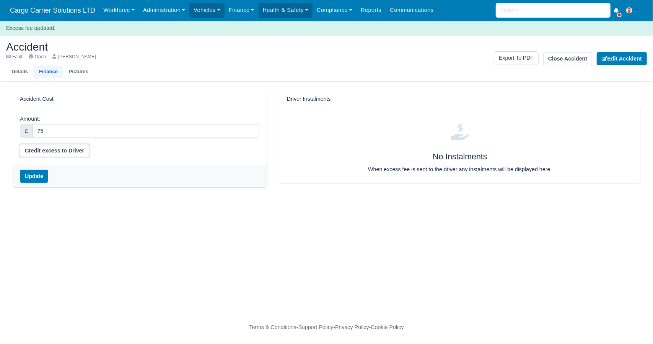
click at [41, 147] on button "Credit excess to Driver" at bounding box center [54, 150] width 69 height 13
select select "excess_liability"
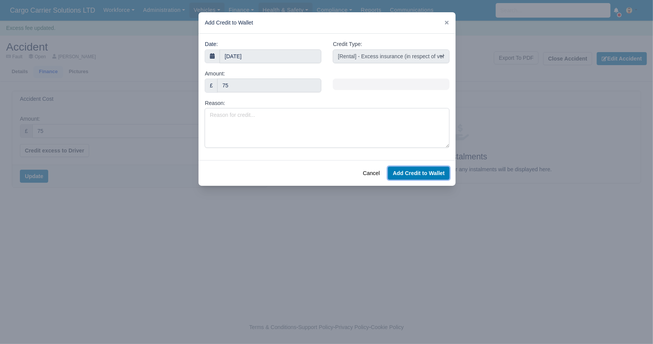
click at [420, 170] on button "Add Credit to Wallet" at bounding box center [419, 172] width 62 height 13
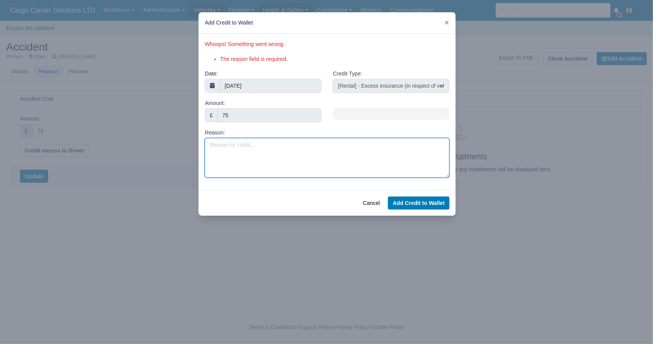
click at [225, 153] on textarea "Reason:" at bounding box center [327, 158] width 245 height 40
click at [237, 146] on textarea "Reason:" at bounding box center [327, 158] width 245 height 40
type textarea "Excess charges for Wall Repair -"
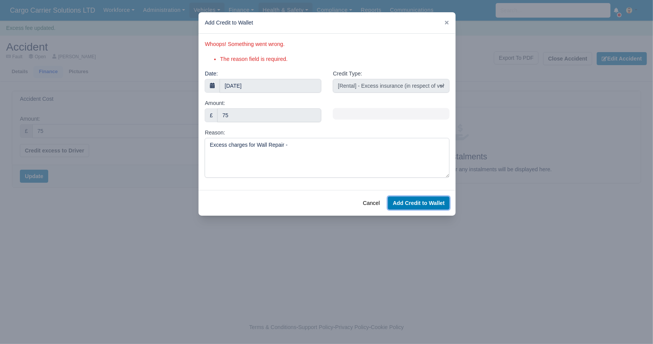
click at [414, 197] on button "Add Credit to Wallet" at bounding box center [419, 202] width 62 height 13
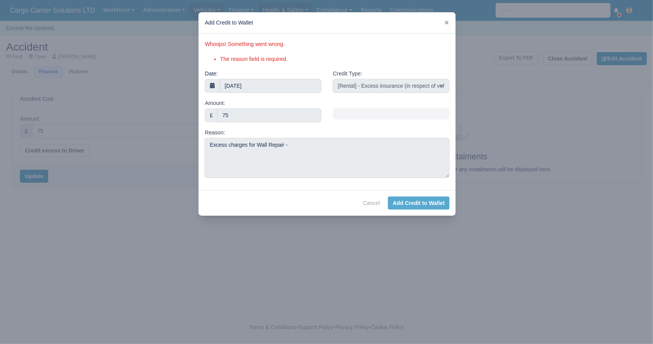
select select "other"
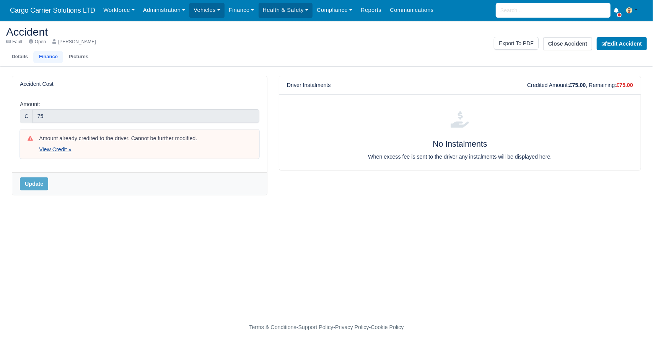
click at [56, 148] on link "View Credit »" at bounding box center [55, 149] width 32 height 6
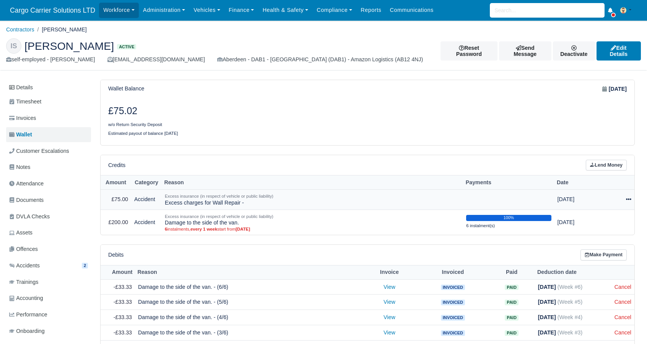
click at [629, 197] on icon at bounding box center [628, 198] width 5 height 5
click at [597, 233] on link "Schedule" at bounding box center [598, 234] width 68 height 12
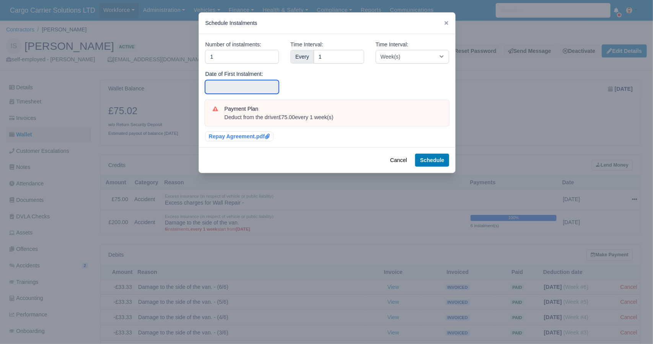
click at [220, 85] on input "text" at bounding box center [242, 87] width 74 height 14
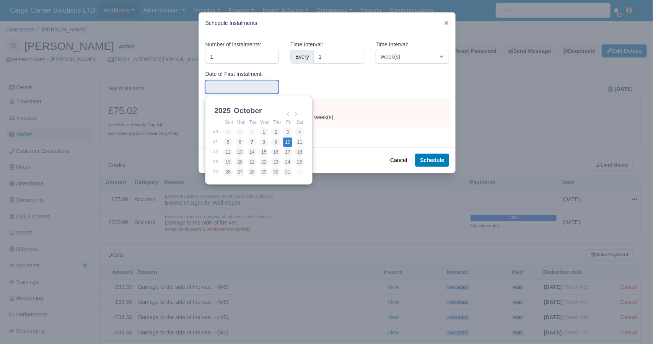
type input "2025-10-10"
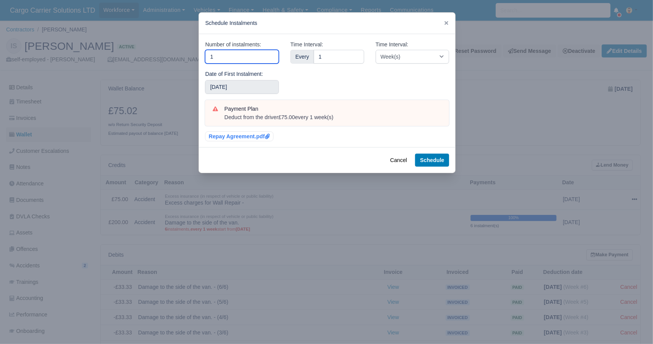
click at [243, 56] on input "1" at bounding box center [242, 57] width 74 height 14
type input "2"
click at [315, 84] on div "Time Interval: Every 1" at bounding box center [327, 70] width 85 height 60
click at [433, 161] on button "Schedule" at bounding box center [432, 159] width 34 height 13
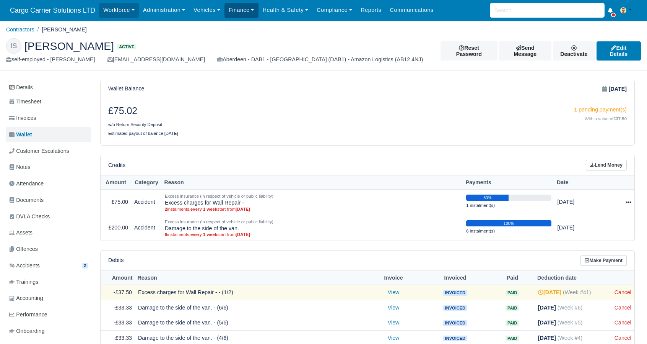
click at [245, 15] on link "Finance" at bounding box center [242, 10] width 34 height 15
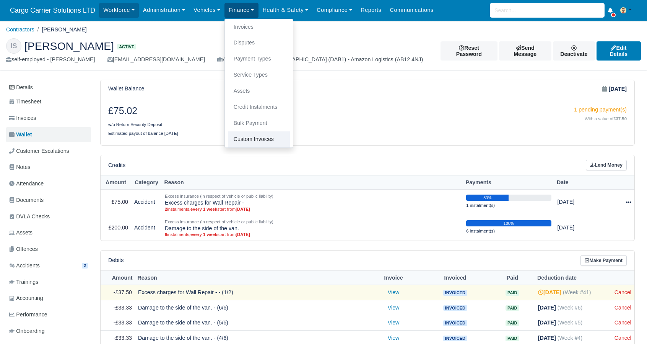
click at [245, 137] on link "Custom Invoices" at bounding box center [259, 139] width 62 height 16
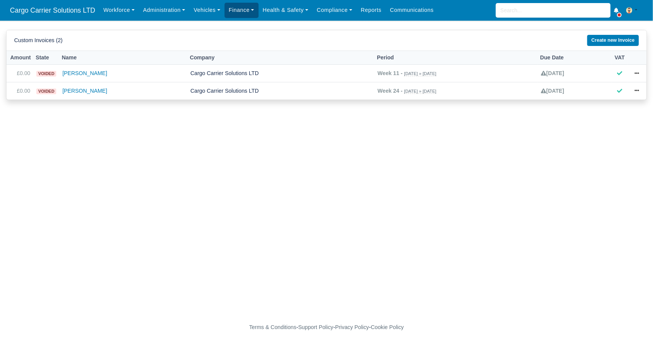
click at [244, 11] on link "Finance" at bounding box center [242, 10] width 34 height 15
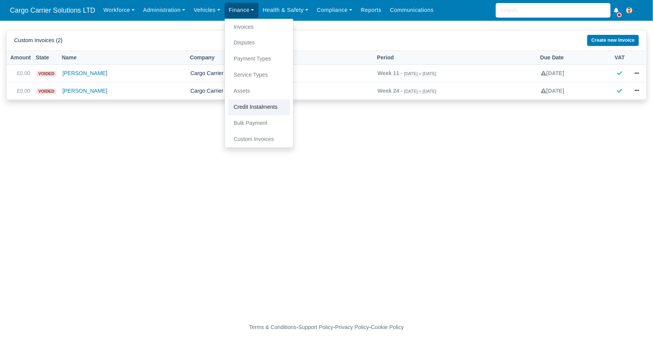
click at [244, 107] on link "Credit Instalments" at bounding box center [259, 107] width 62 height 16
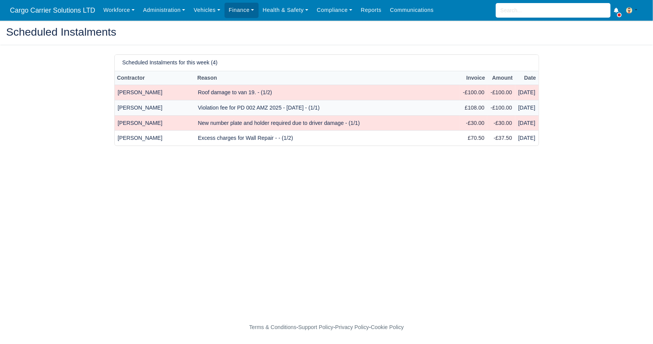
click at [250, 105] on td "Violation fee for PD 002 AMZ 2025 - [DATE] - (1/1)" at bounding box center [327, 107] width 265 height 15
click at [240, 140] on td "Excess charges for Wall Repair - - (1/2)" at bounding box center [327, 137] width 265 height 15
